Goal: Navigation & Orientation: Find specific page/section

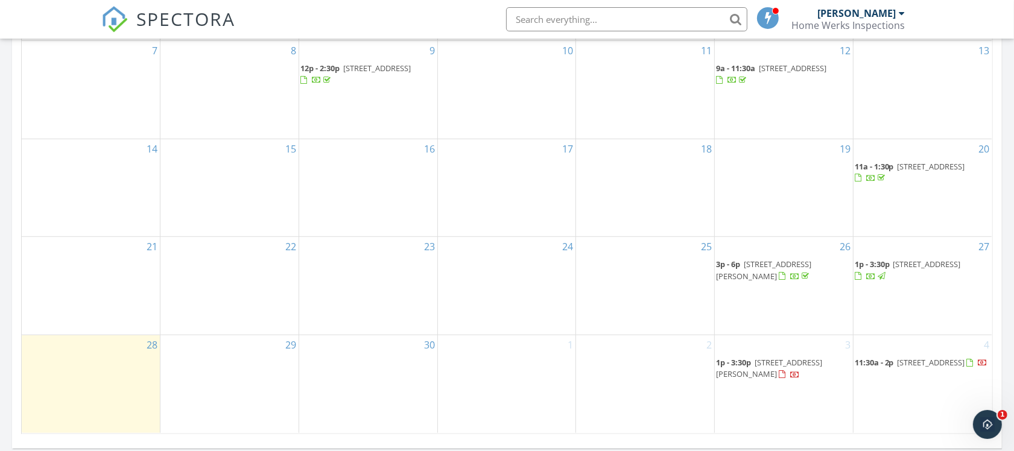
scroll to position [679, 0]
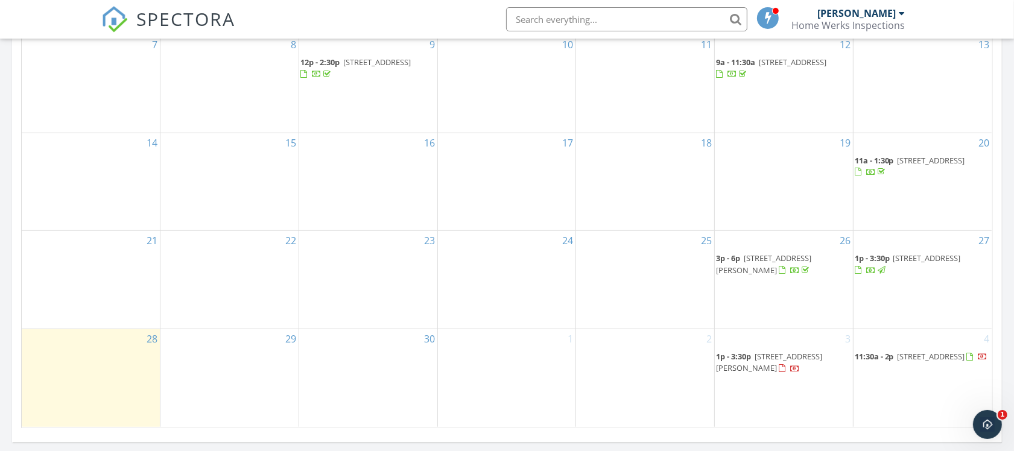
click at [885, 274] on div at bounding box center [882, 271] width 8 height 8
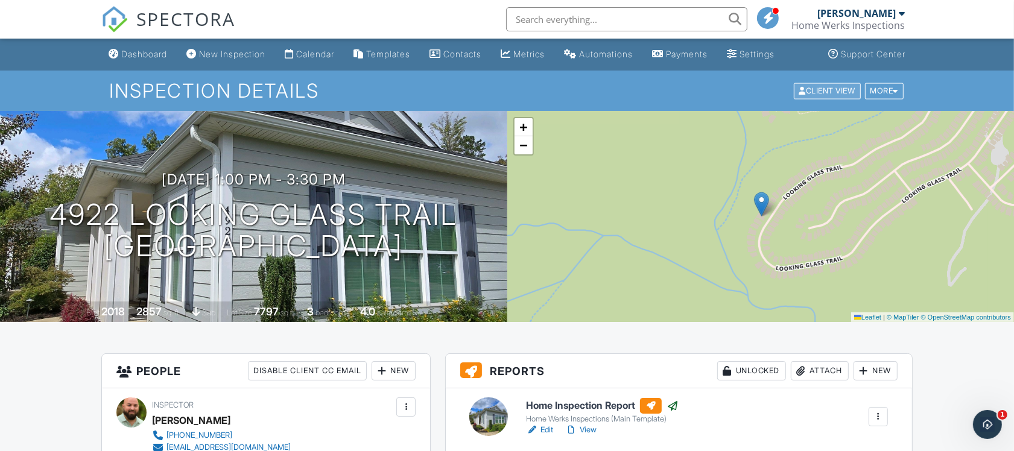
click at [816, 87] on div "Client View" at bounding box center [827, 91] width 67 height 16
click at [755, 46] on link "Settings" at bounding box center [750, 54] width 57 height 22
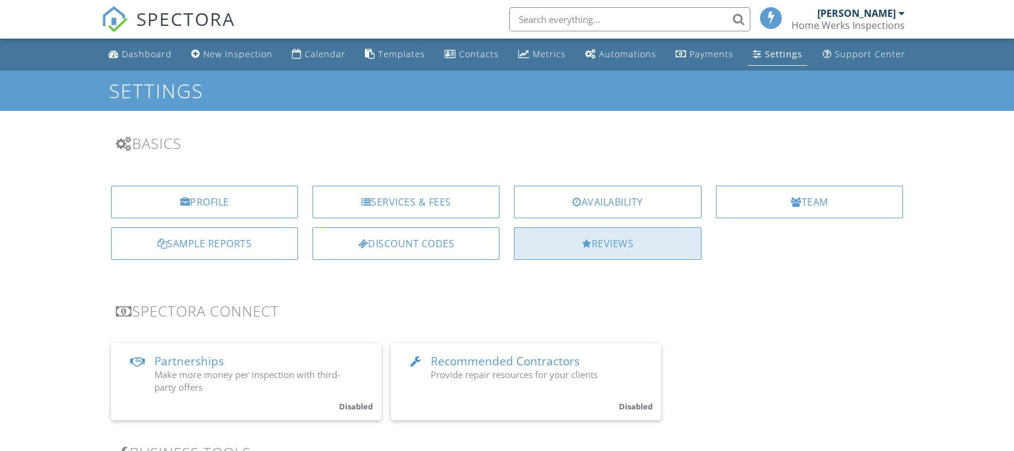
click at [586, 248] on div at bounding box center [587, 244] width 10 height 10
